Goal: Navigation & Orientation: Find specific page/section

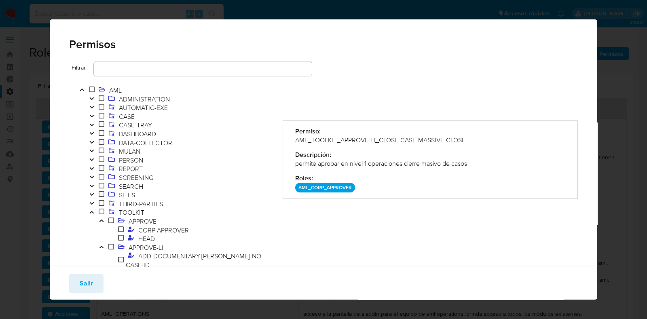
click at [631, 76] on div "Permisos Filtrar AML ADMINISTRATION AUTOMATIC-EXE CASE CASE-TRAY DASHBOARD DATA…" at bounding box center [323, 159] width 647 height 319
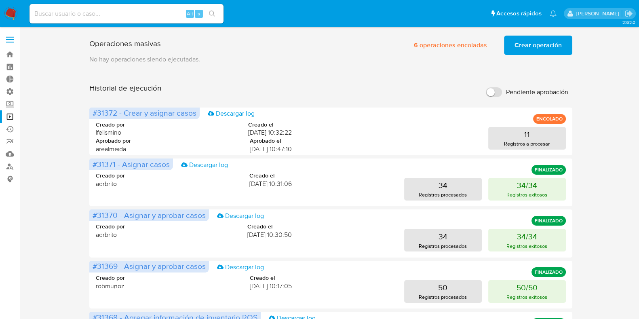
click at [521, 38] on span "Crear operación" at bounding box center [537, 45] width 47 height 18
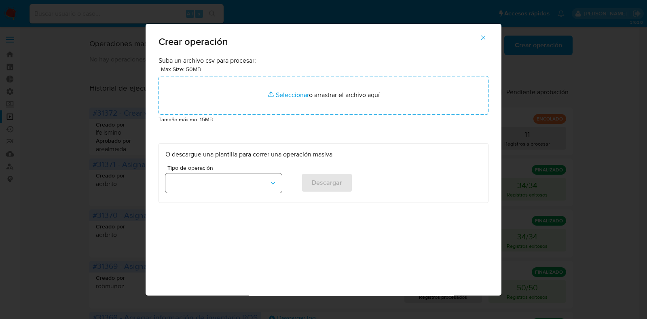
click at [230, 187] on button "button" at bounding box center [223, 182] width 116 height 19
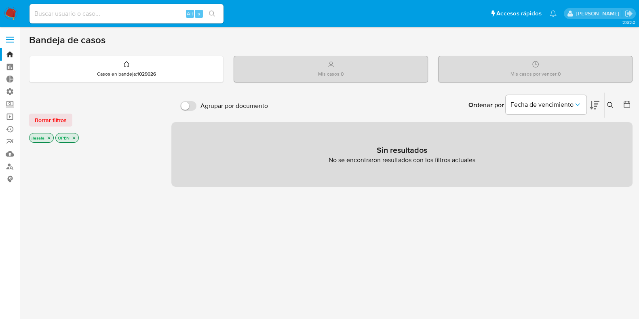
click at [48, 138] on icon "close-filter" at bounding box center [48, 137] width 5 height 5
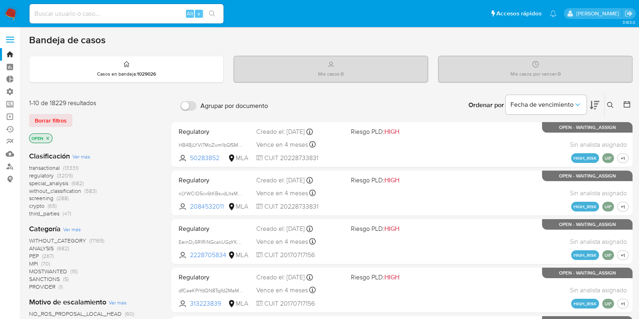
click at [48, 139] on icon "close-filter" at bounding box center [47, 138] width 5 height 5
